Goal: Task Accomplishment & Management: Manage account settings

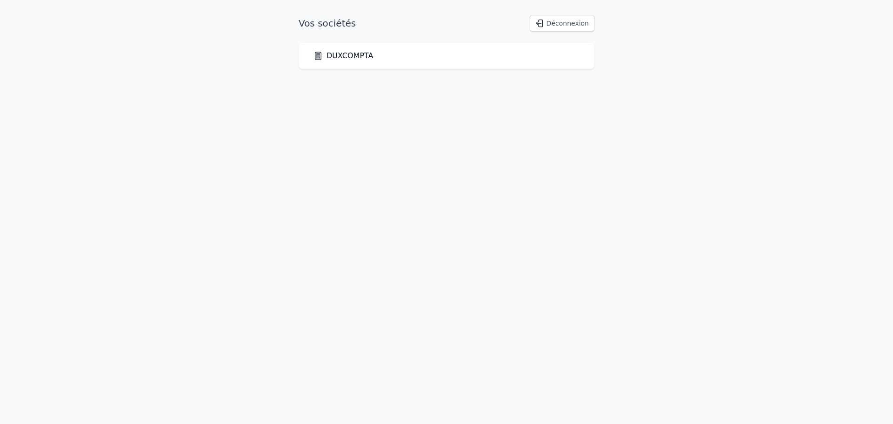
click at [339, 57] on link "DUXCOMPTA" at bounding box center [343, 55] width 60 height 11
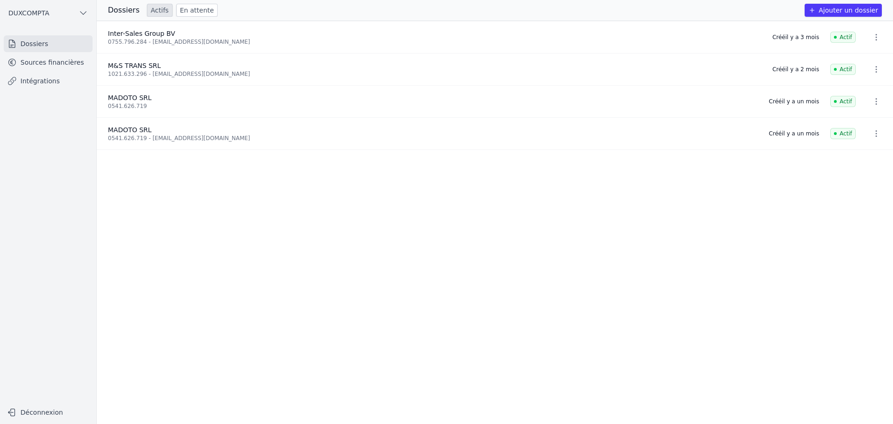
click at [39, 78] on link "Intégrations" at bounding box center [48, 81] width 89 height 17
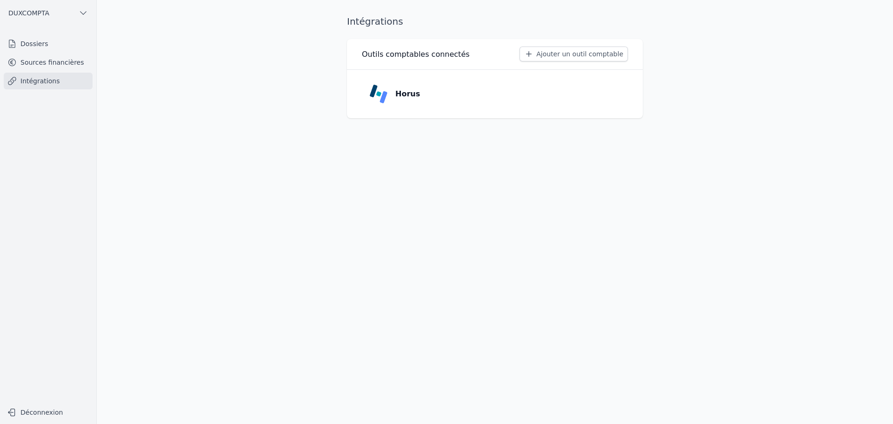
click at [407, 92] on p "Horus" at bounding box center [407, 93] width 25 height 11
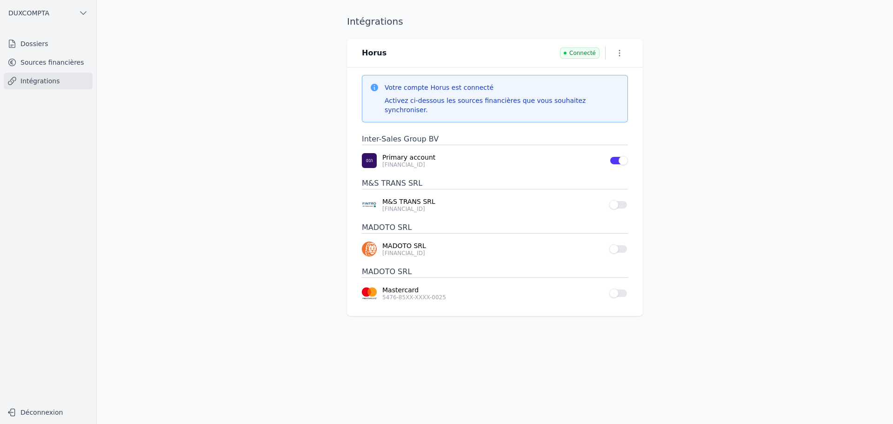
click at [617, 200] on button "Use setting" at bounding box center [618, 204] width 19 height 9
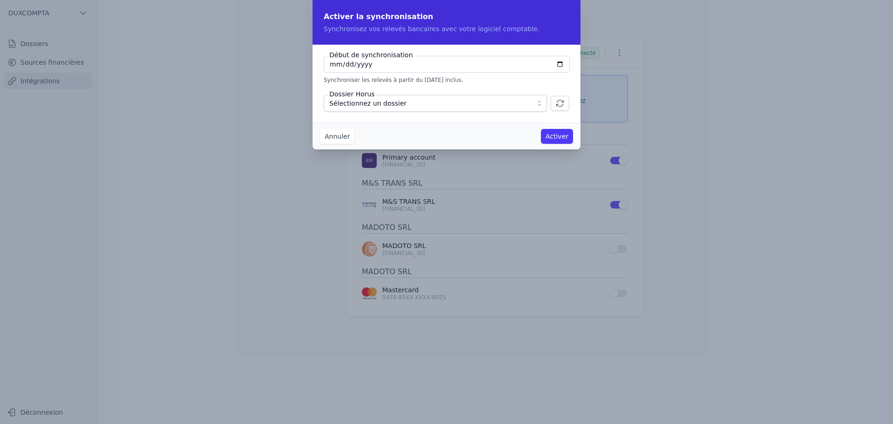
click at [509, 106] on span "Sélectionnez un dossier" at bounding box center [428, 103] width 199 height 11
click at [514, 100] on span "Sélectionnez un dossier" at bounding box center [428, 103] width 199 height 11
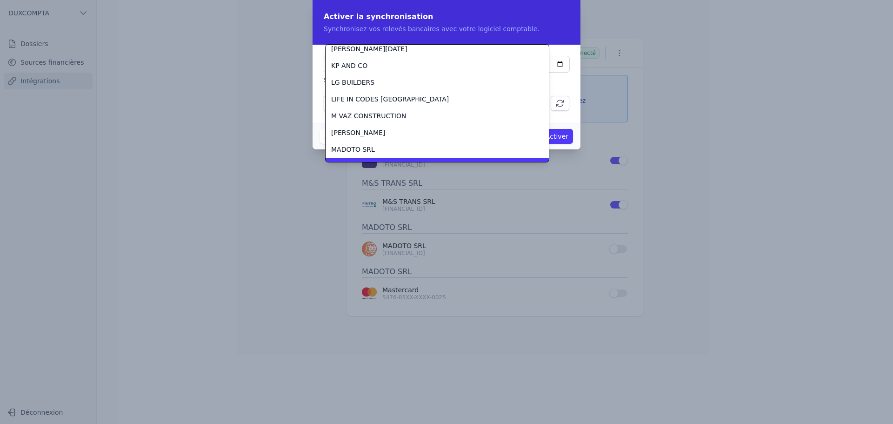
scroll to position [1008, 0]
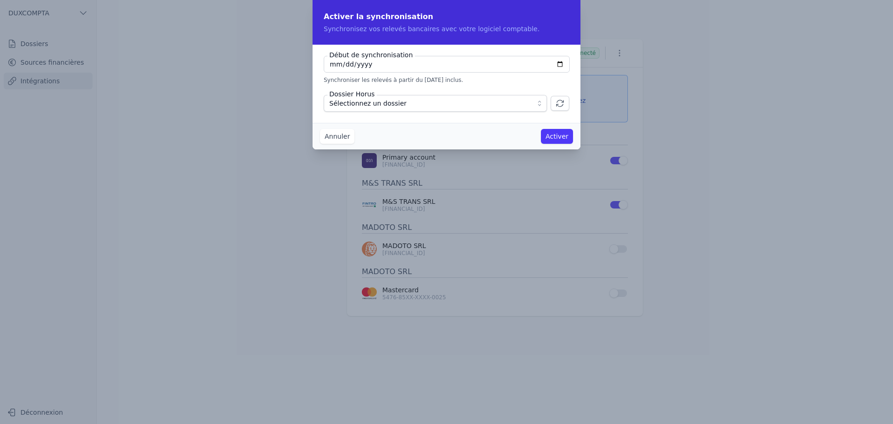
click at [338, 139] on button "Annuler" at bounding box center [337, 136] width 34 height 15
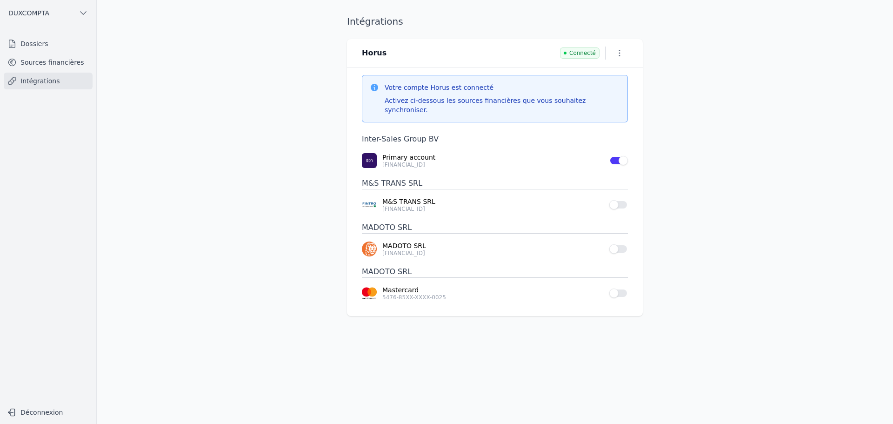
click at [618, 244] on button "Use setting" at bounding box center [618, 248] width 19 height 9
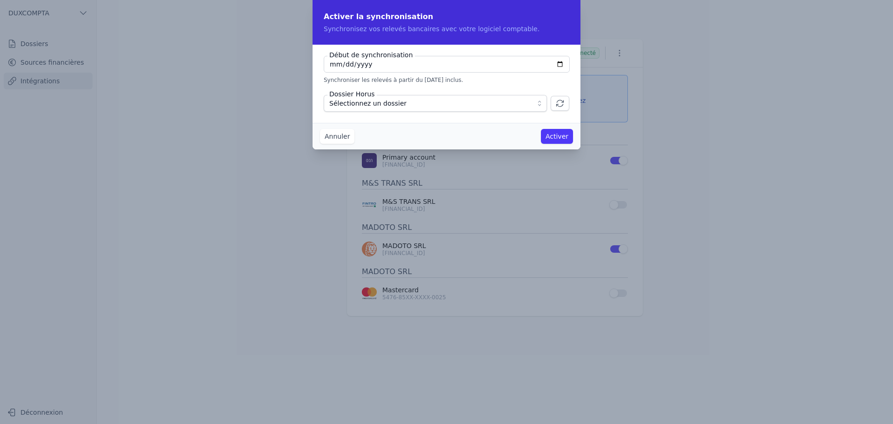
click at [340, 143] on button "Annuler" at bounding box center [337, 136] width 34 height 15
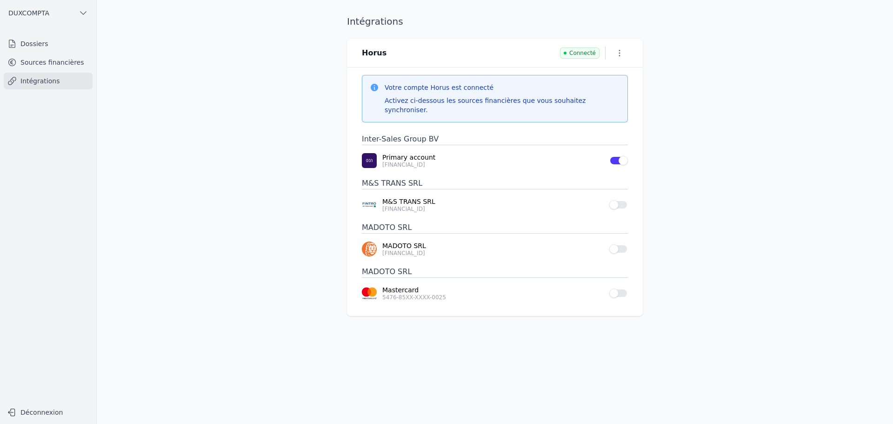
click at [618, 200] on button "Use setting" at bounding box center [618, 204] width 19 height 9
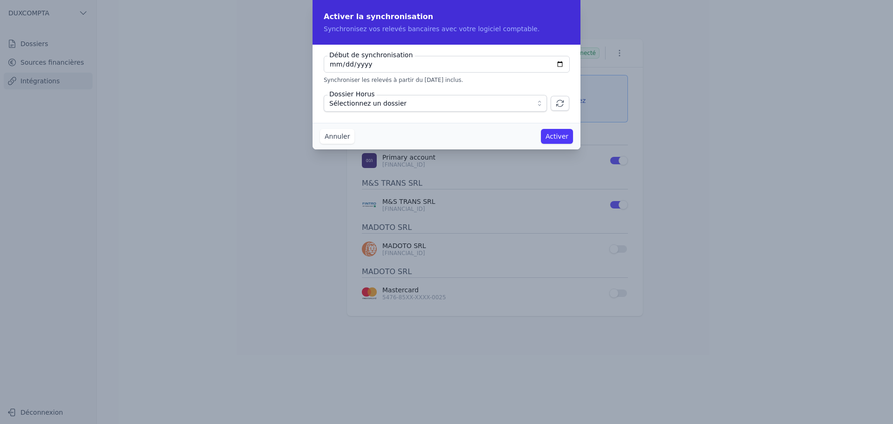
click at [500, 108] on span "Sélectionnez un dossier" at bounding box center [428, 103] width 199 height 11
click at [343, 138] on button "Annuler" at bounding box center [337, 136] width 34 height 15
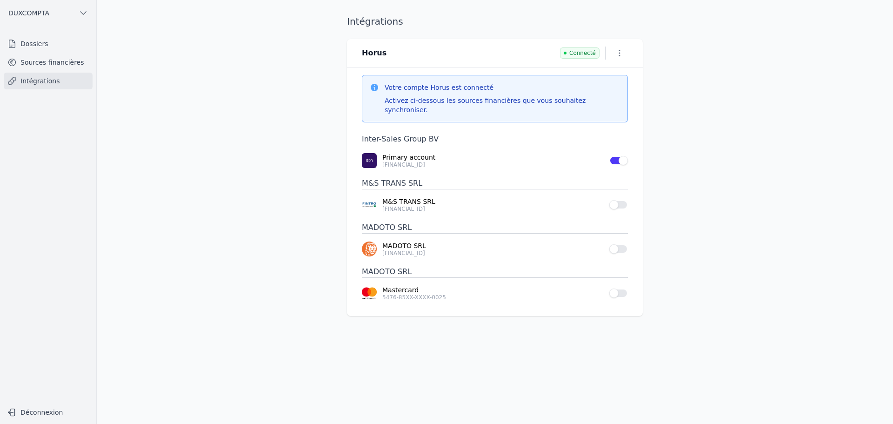
click at [616, 244] on button "Use setting" at bounding box center [618, 248] width 19 height 9
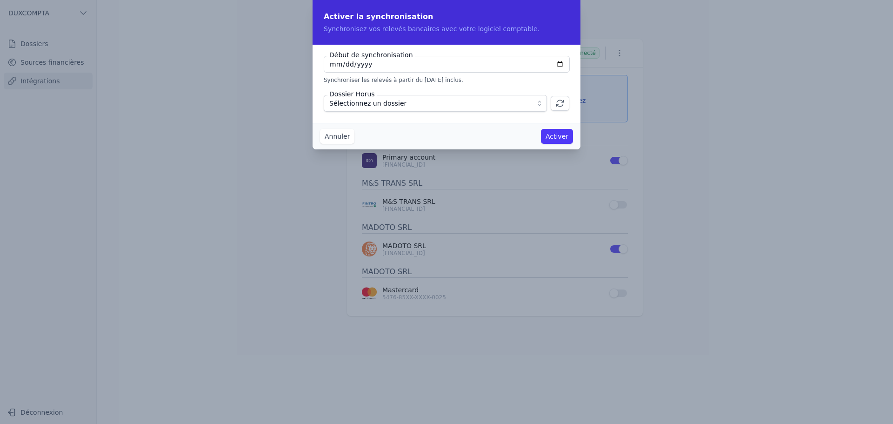
type input "[DATE]"
click at [477, 99] on span "Sélectionnez un dossier" at bounding box center [428, 103] width 199 height 11
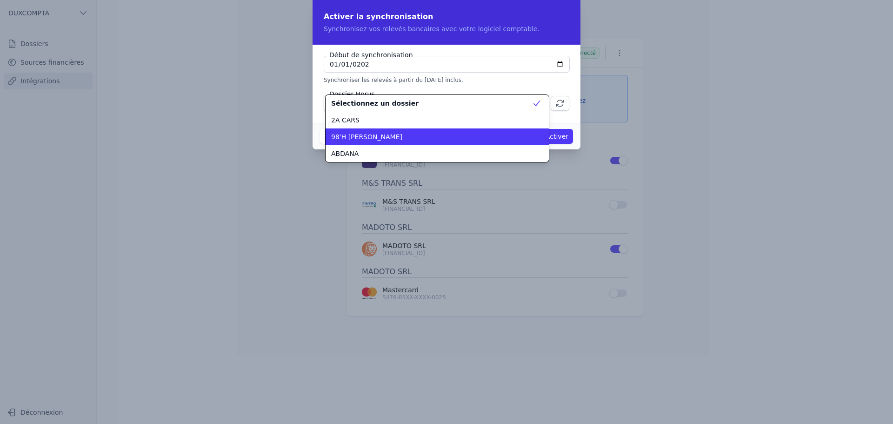
scroll to position [1004, 0]
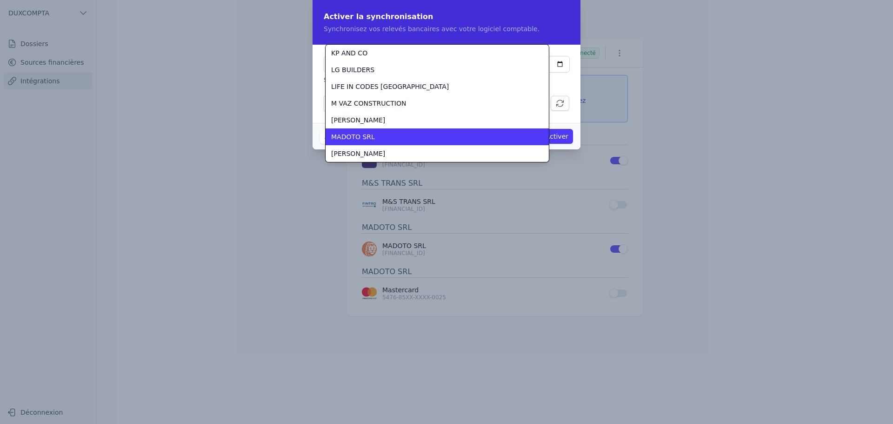
click at [422, 135] on div "MADOTO SRL" at bounding box center [431, 136] width 201 height 9
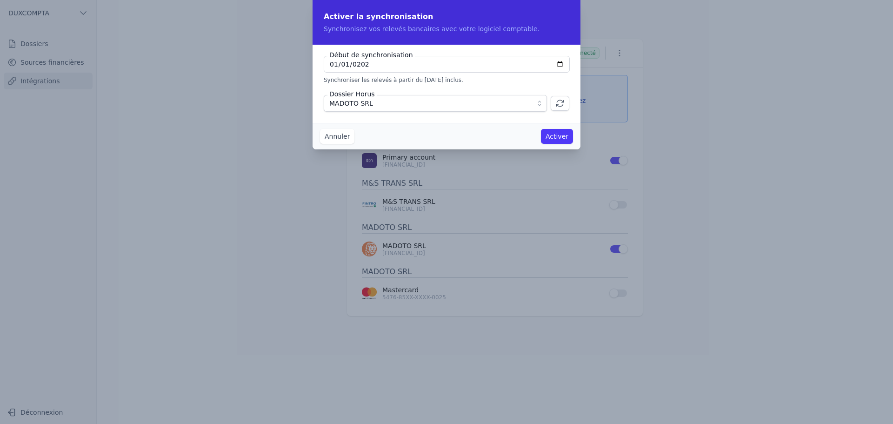
click at [564, 136] on button "Activer" at bounding box center [557, 136] width 32 height 15
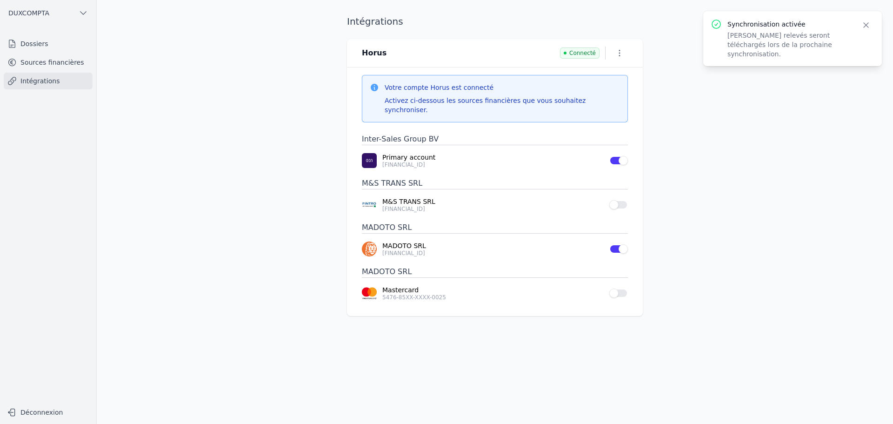
click at [623, 288] on button "Use setting" at bounding box center [618, 292] width 19 height 9
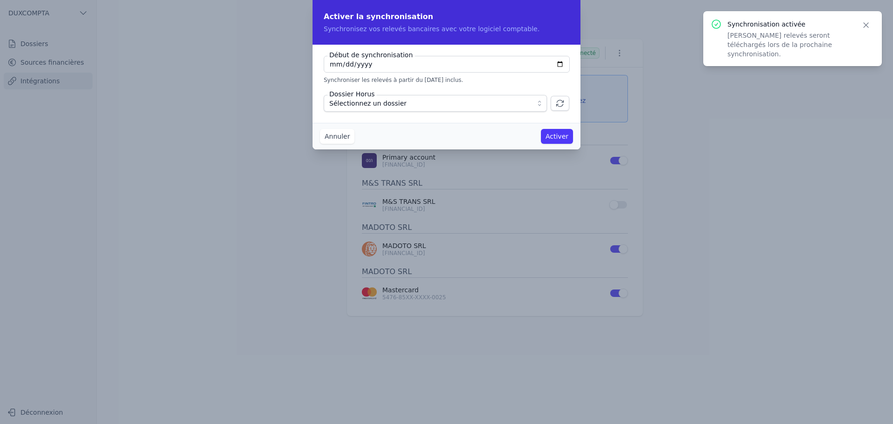
click at [507, 102] on span "Sélectionnez un dossier" at bounding box center [428, 103] width 199 height 11
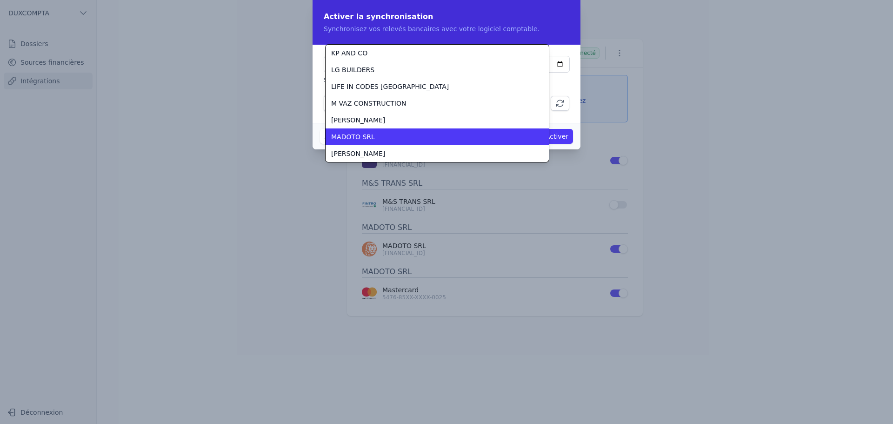
click at [424, 138] on div "MADOTO SRL" at bounding box center [431, 136] width 201 height 9
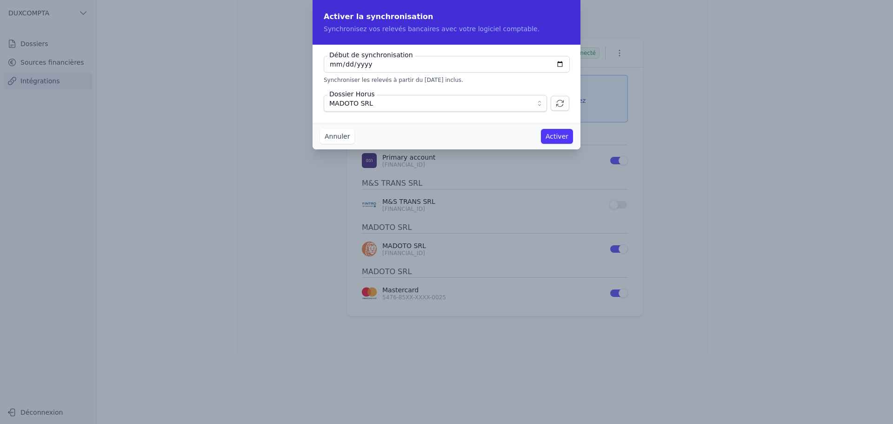
click at [443, 67] on input "[DATE]" at bounding box center [447, 64] width 246 height 17
click at [560, 62] on input "[DATE]" at bounding box center [447, 64] width 246 height 17
click at [332, 63] on input "[DATE]" at bounding box center [447, 64] width 246 height 17
type input "[DATE]"
type input "252024-04-01"
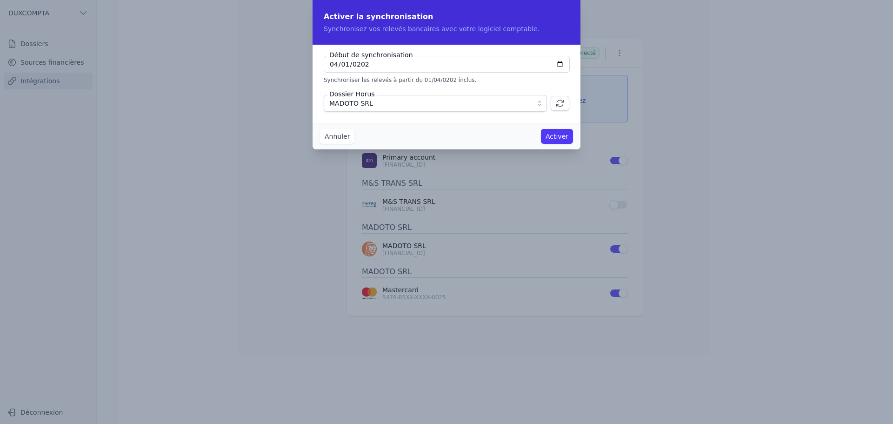
type input "[DATE]"
click at [469, 144] on div "Annuler Activer" at bounding box center [446, 136] width 268 height 27
click at [556, 138] on button "Activer" at bounding box center [557, 136] width 32 height 15
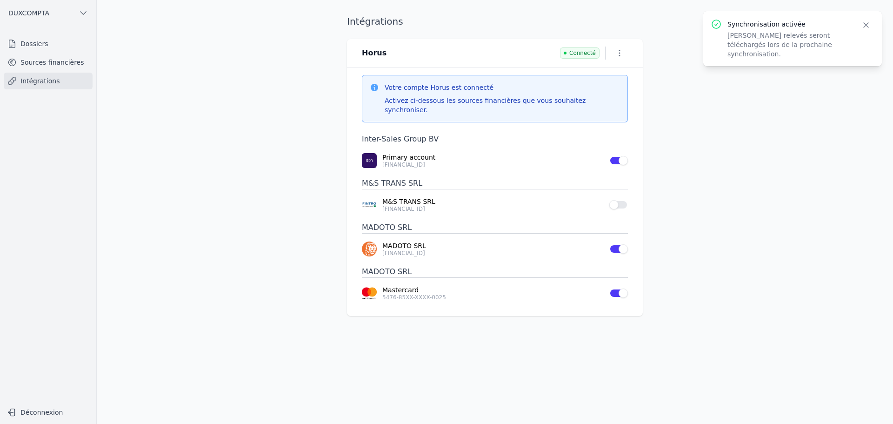
click at [615, 55] on icon "button" at bounding box center [619, 52] width 9 height 9
click at [618, 52] on div at bounding box center [446, 212] width 893 height 424
click at [219, 119] on main "Intégrations Horus Connecté Votre compte Horus est connecté Activez ci-dessous …" at bounding box center [446, 212] width 893 height 424
click at [23, 63] on link "Sources financières" at bounding box center [48, 62] width 89 height 17
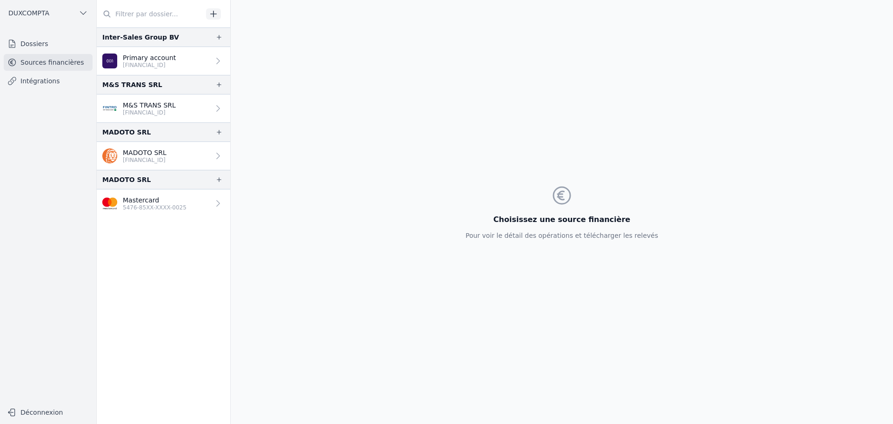
click at [162, 209] on p "5476-85XX-XXXX-0025" at bounding box center [155, 207] width 64 height 7
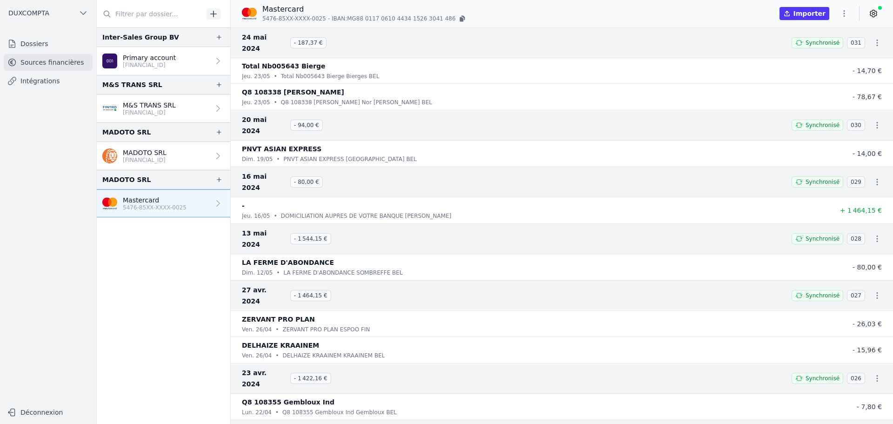
scroll to position [3349, 0]
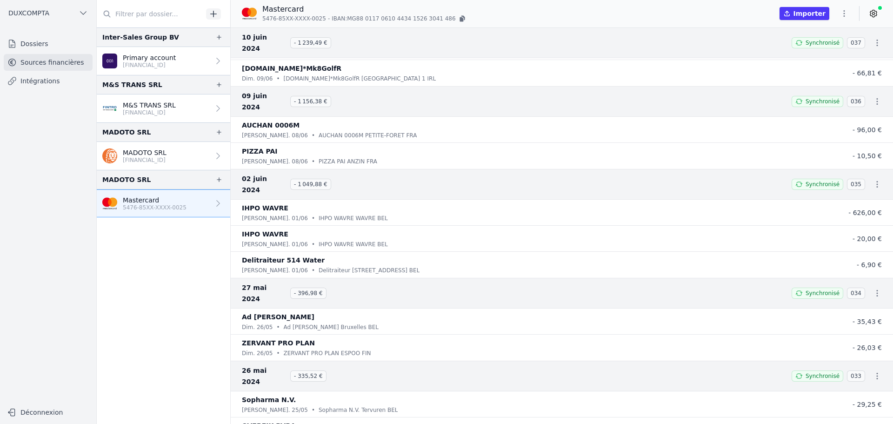
click at [806, 180] on span "Synchronisé" at bounding box center [822, 183] width 34 height 7
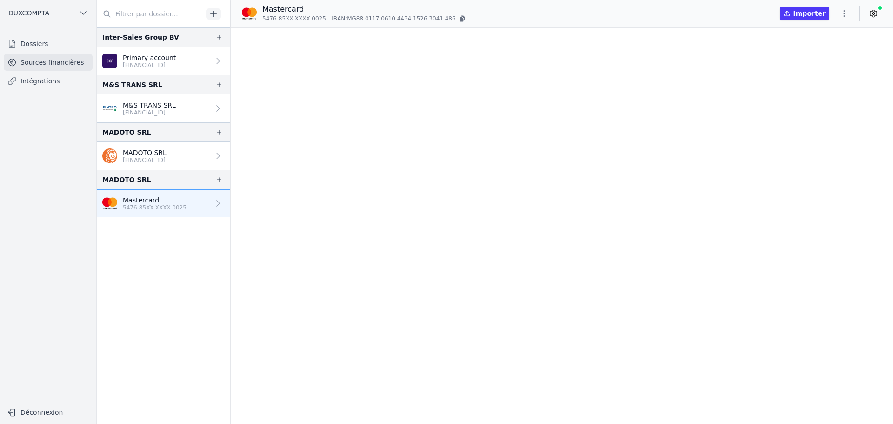
scroll to position [0, 0]
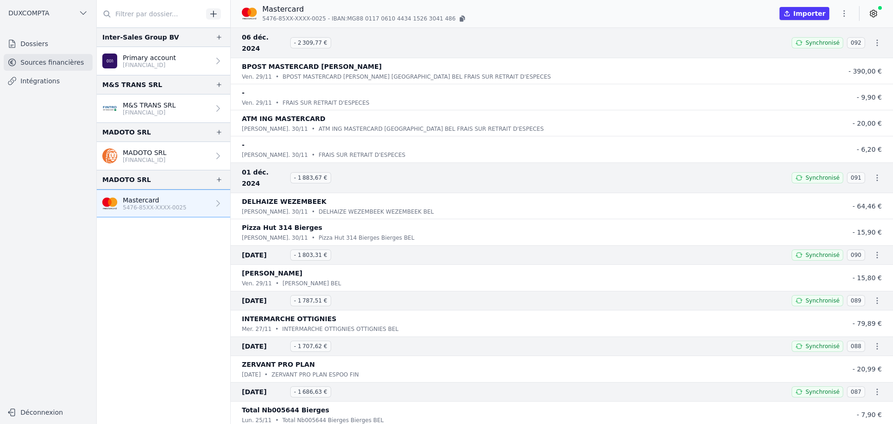
click at [876, 15] on icon at bounding box center [873, 13] width 9 height 9
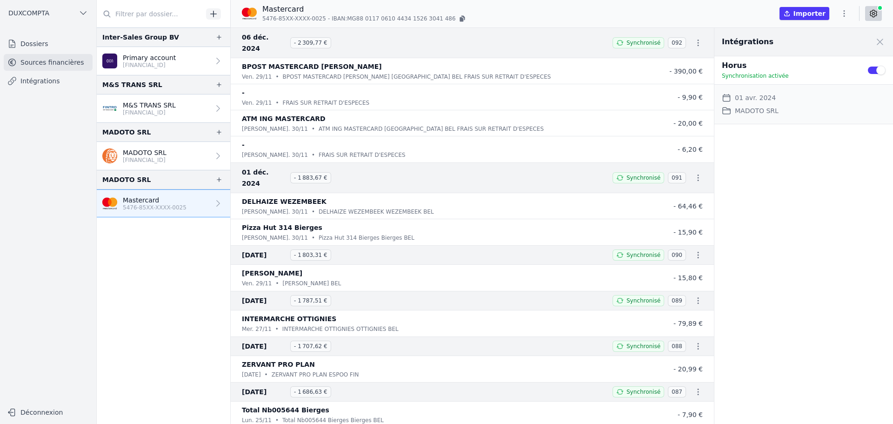
click at [876, 15] on icon at bounding box center [873, 13] width 9 height 9
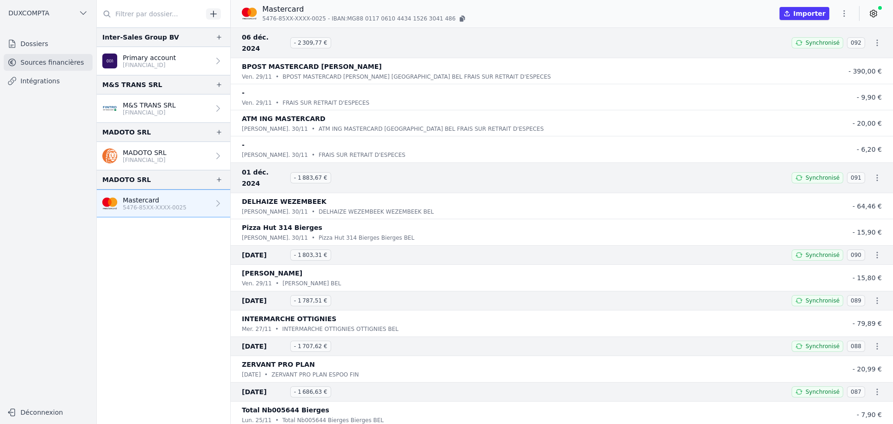
click at [876, 15] on icon at bounding box center [873, 13] width 9 height 9
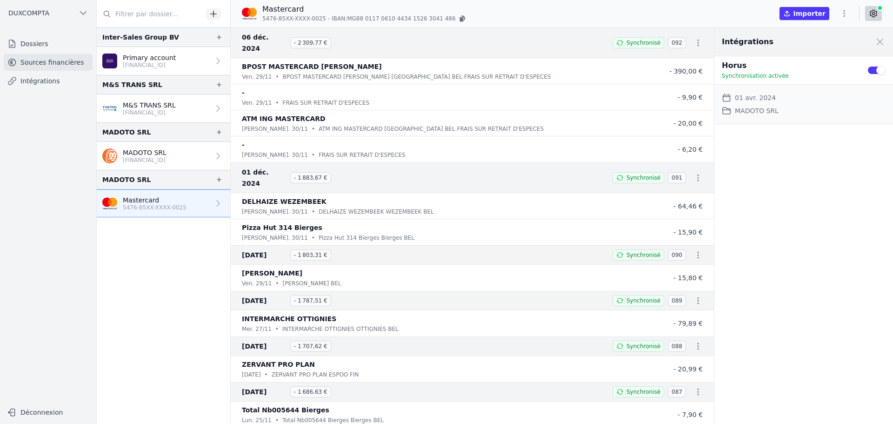
click at [876, 15] on icon at bounding box center [873, 13] width 9 height 9
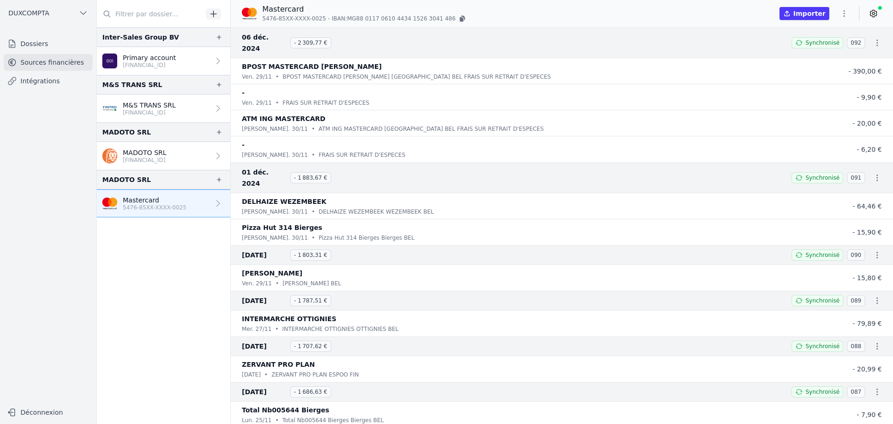
click at [32, 86] on link "Intégrations" at bounding box center [48, 81] width 89 height 17
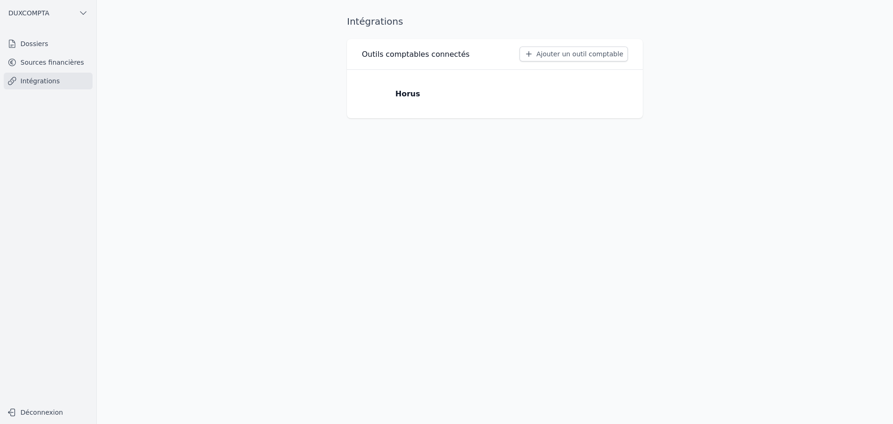
click at [54, 69] on link "Sources financières" at bounding box center [48, 62] width 89 height 17
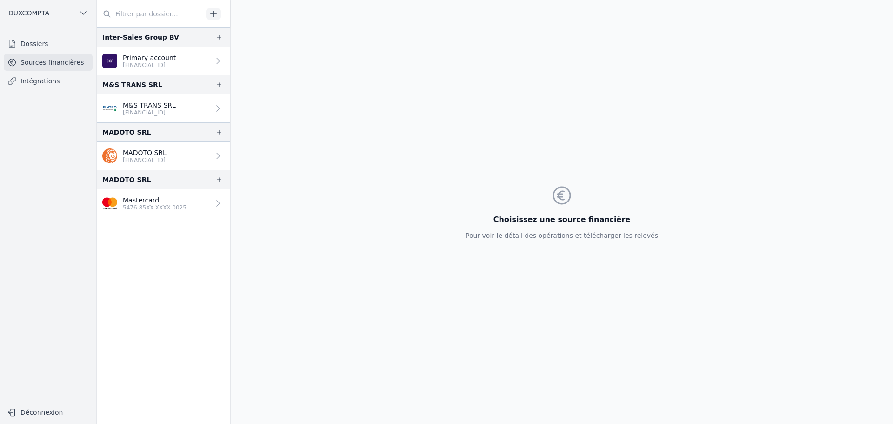
click at [160, 116] on p "[FINANCIAL_ID]" at bounding box center [149, 112] width 53 height 7
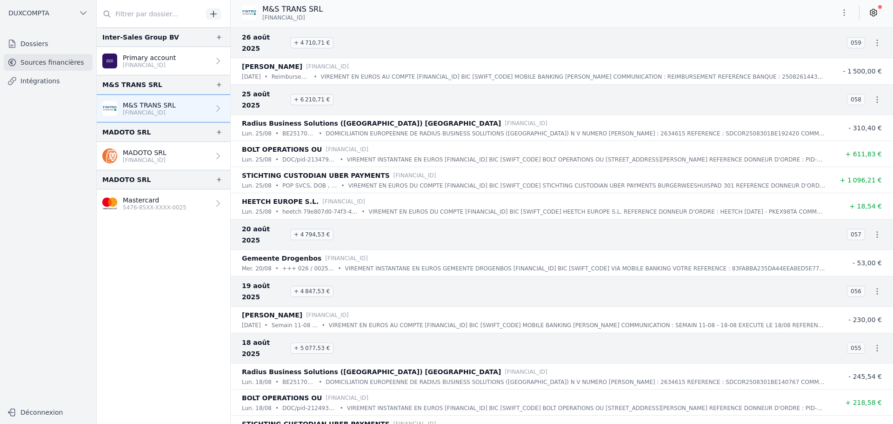
click at [14, 78] on icon at bounding box center [11, 80] width 9 height 9
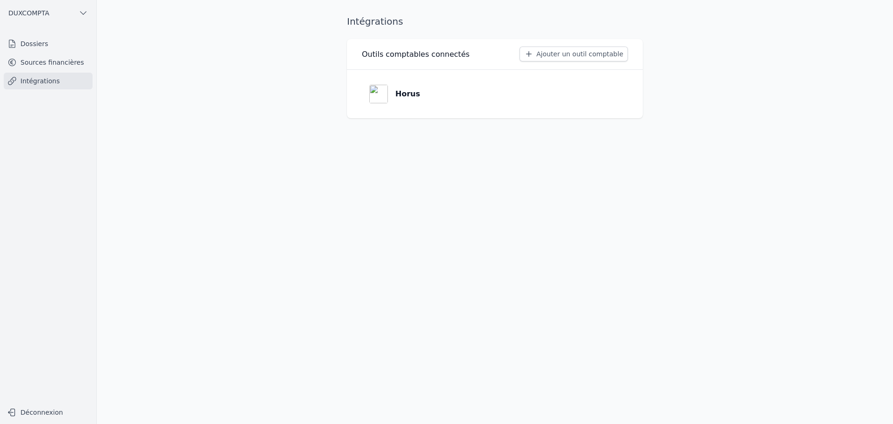
click at [426, 84] on link "Horus" at bounding box center [495, 93] width 266 height 33
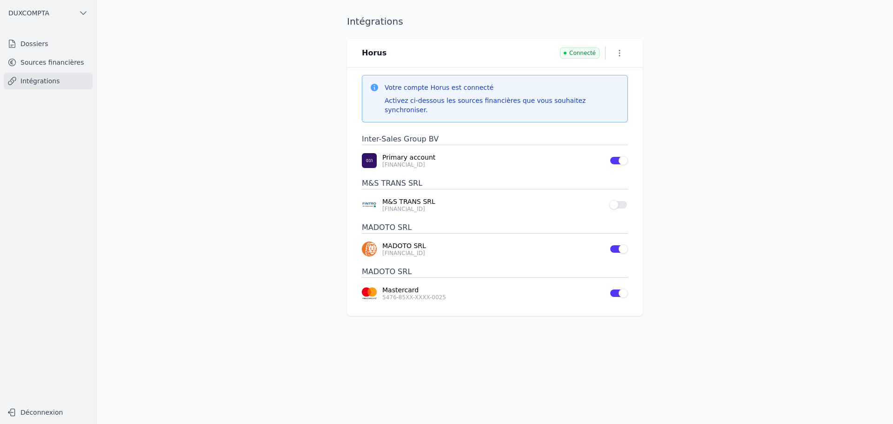
click at [617, 200] on button "Use setting" at bounding box center [618, 204] width 19 height 9
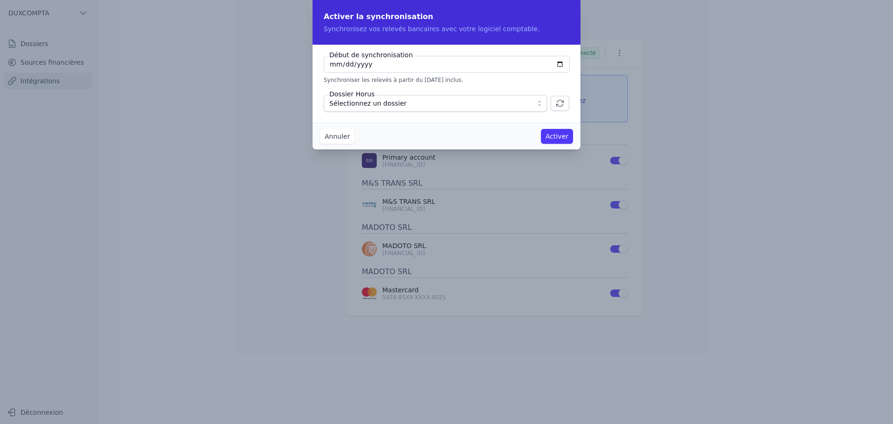
click at [525, 105] on span "Sélectionnez un dossier" at bounding box center [428, 103] width 199 height 11
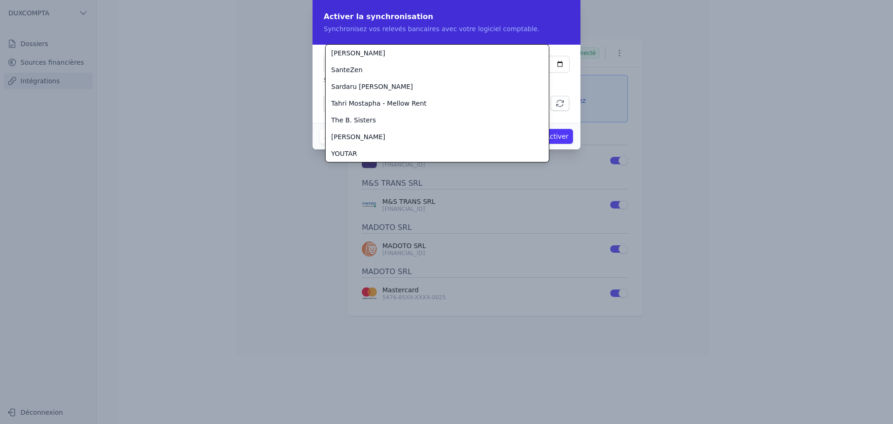
scroll to position [1341, 0]
